Goal: Check status: Check status

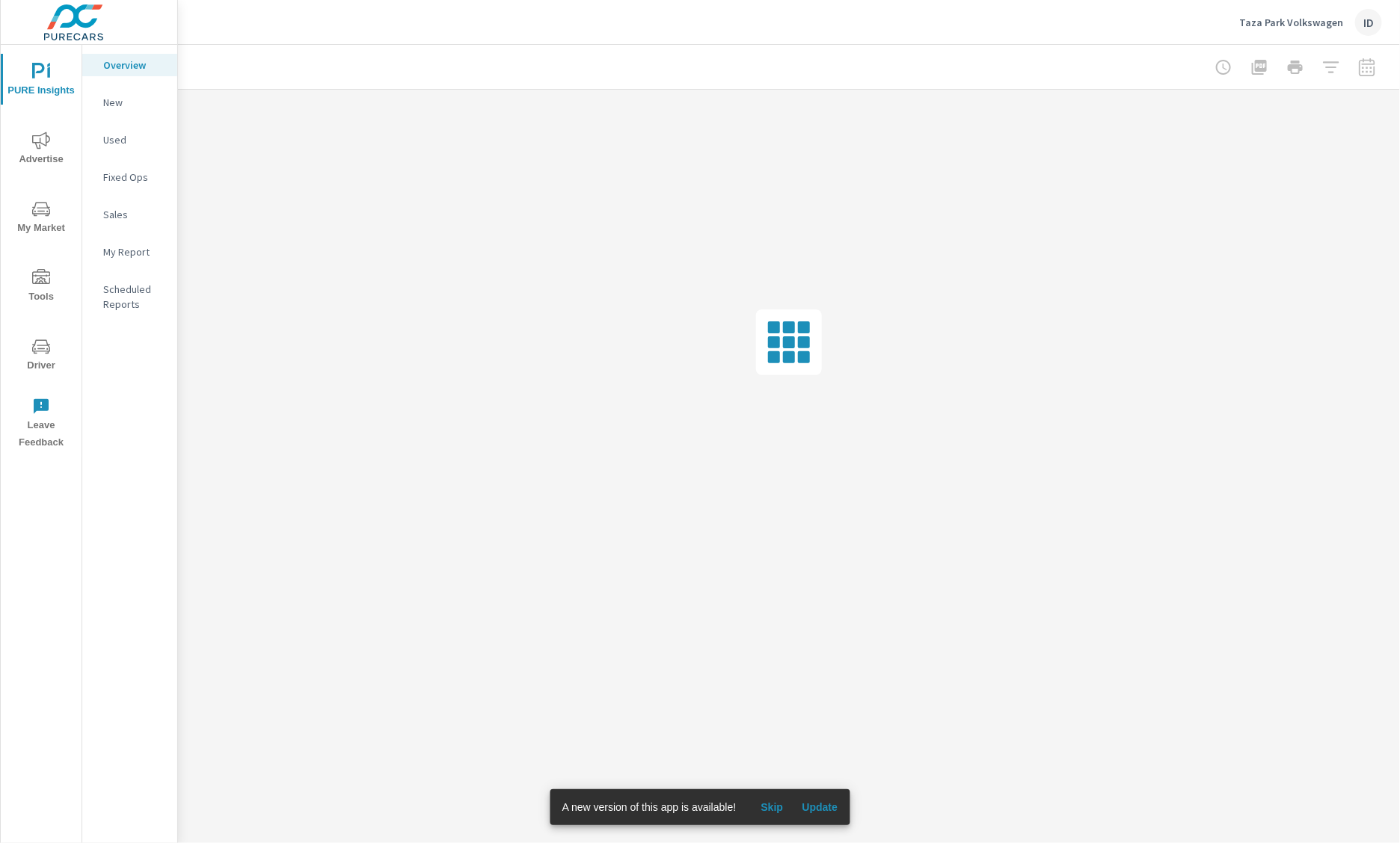
click at [827, 808] on span "Update" at bounding box center [820, 807] width 36 height 14
